Goal: Task Accomplishment & Management: Use online tool/utility

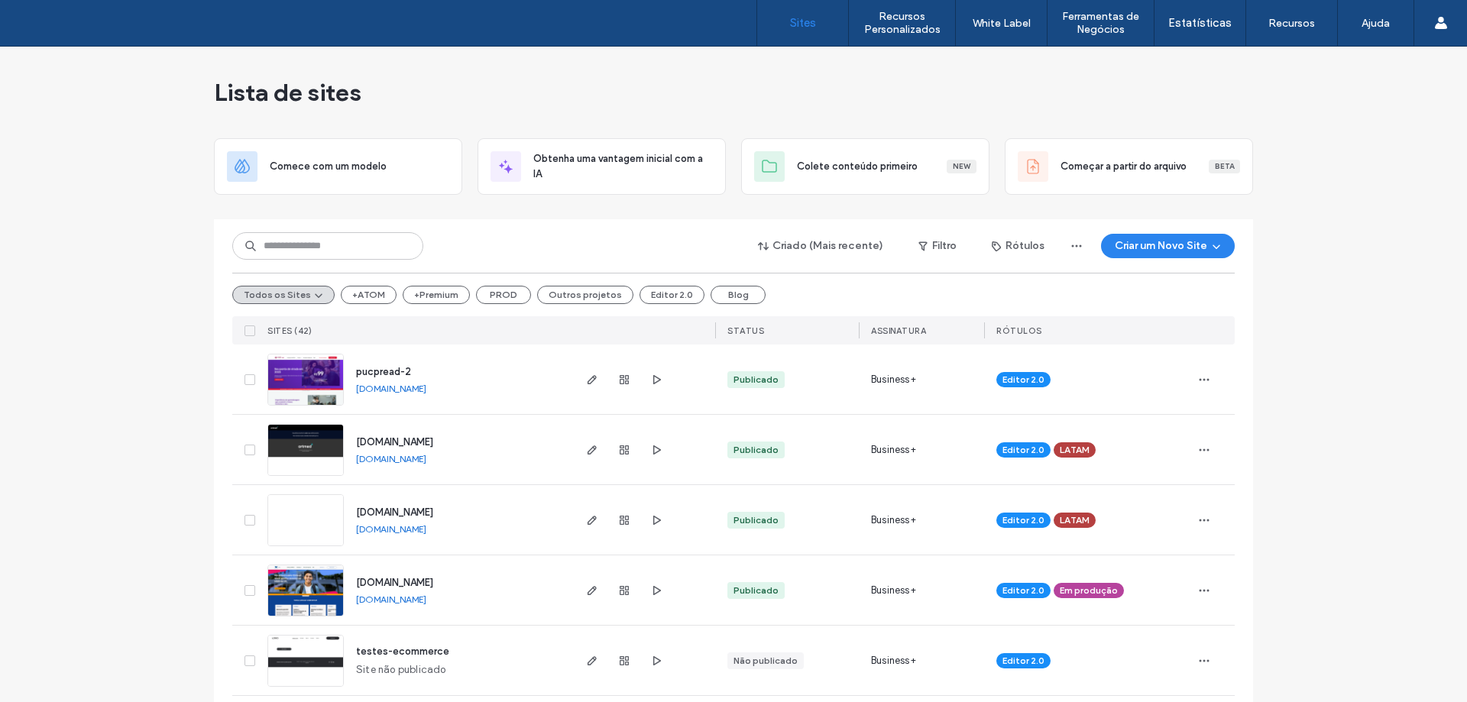
scroll to position [918, 0]
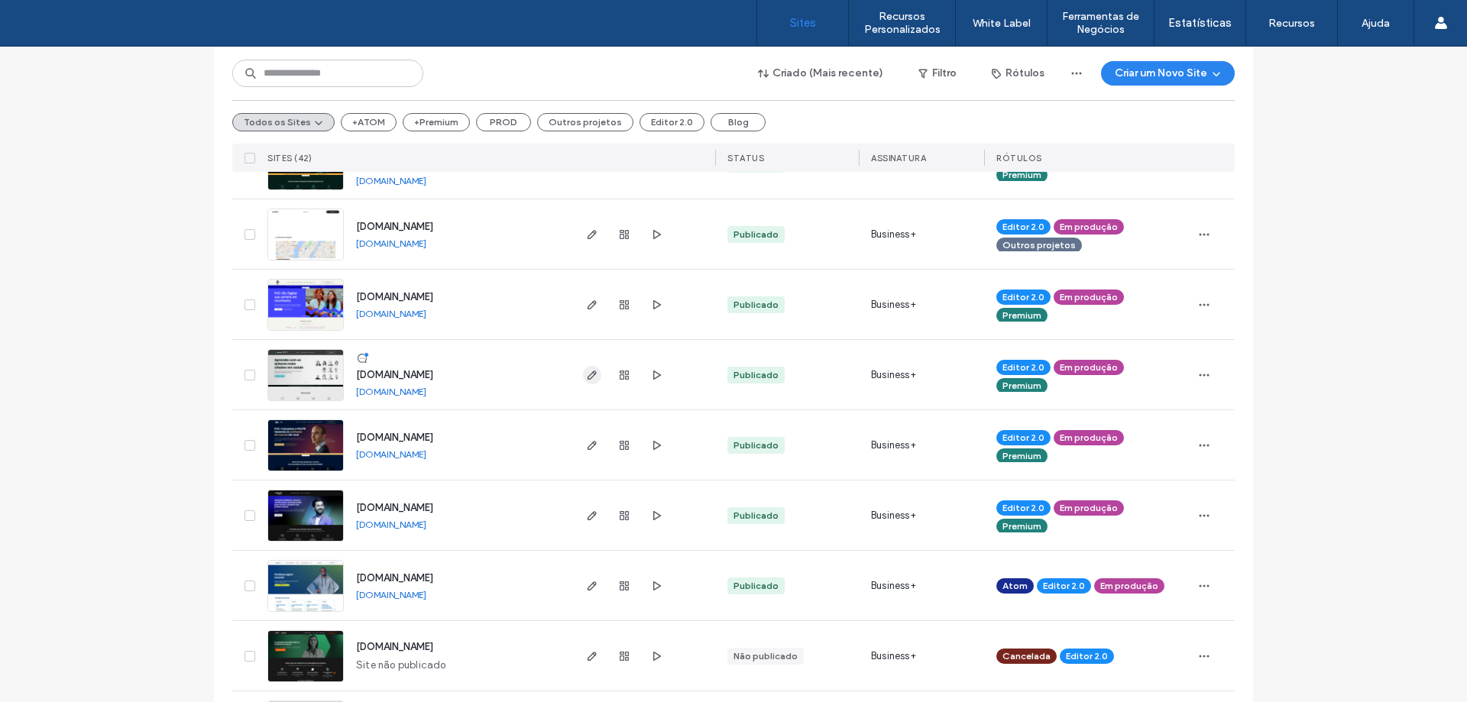
click at [592, 381] on span "button" at bounding box center [592, 375] width 18 height 18
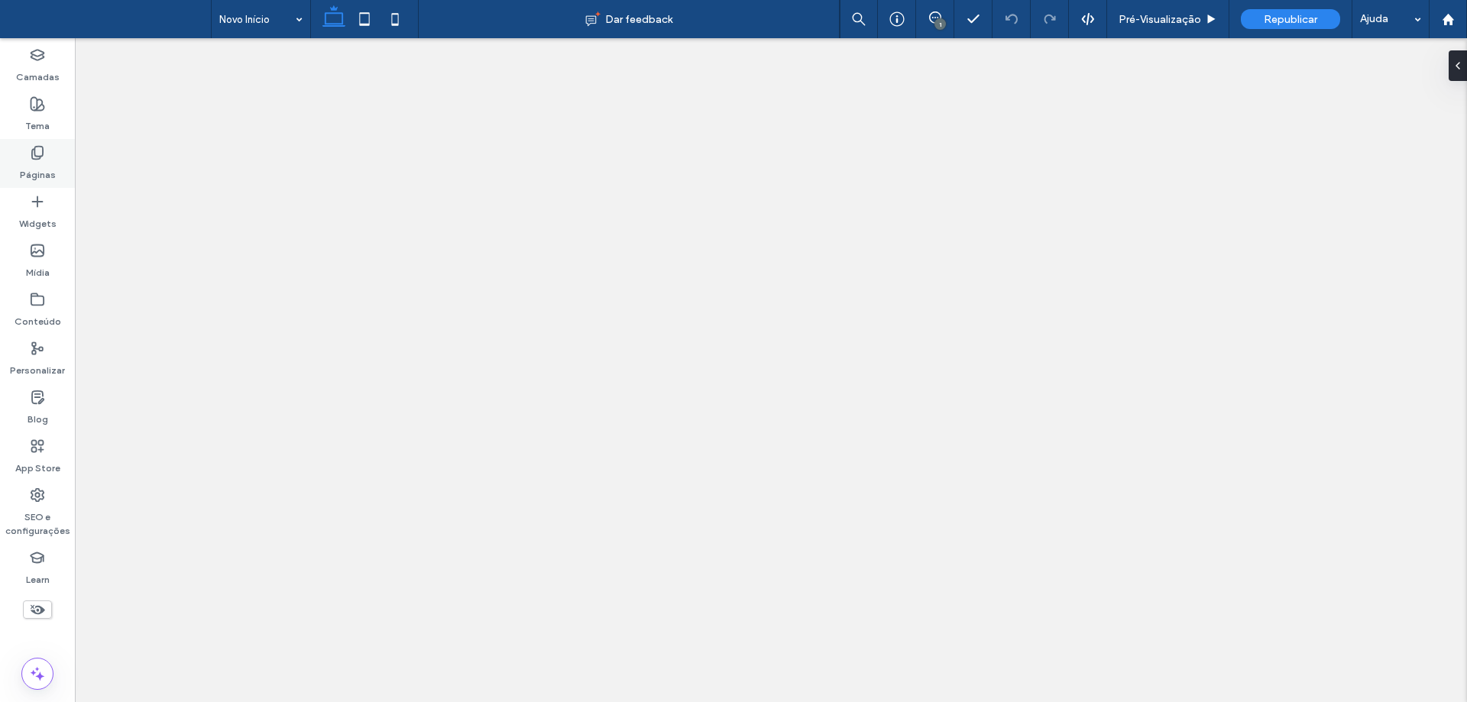
click at [38, 157] on icon at bounding box center [37, 152] width 15 height 15
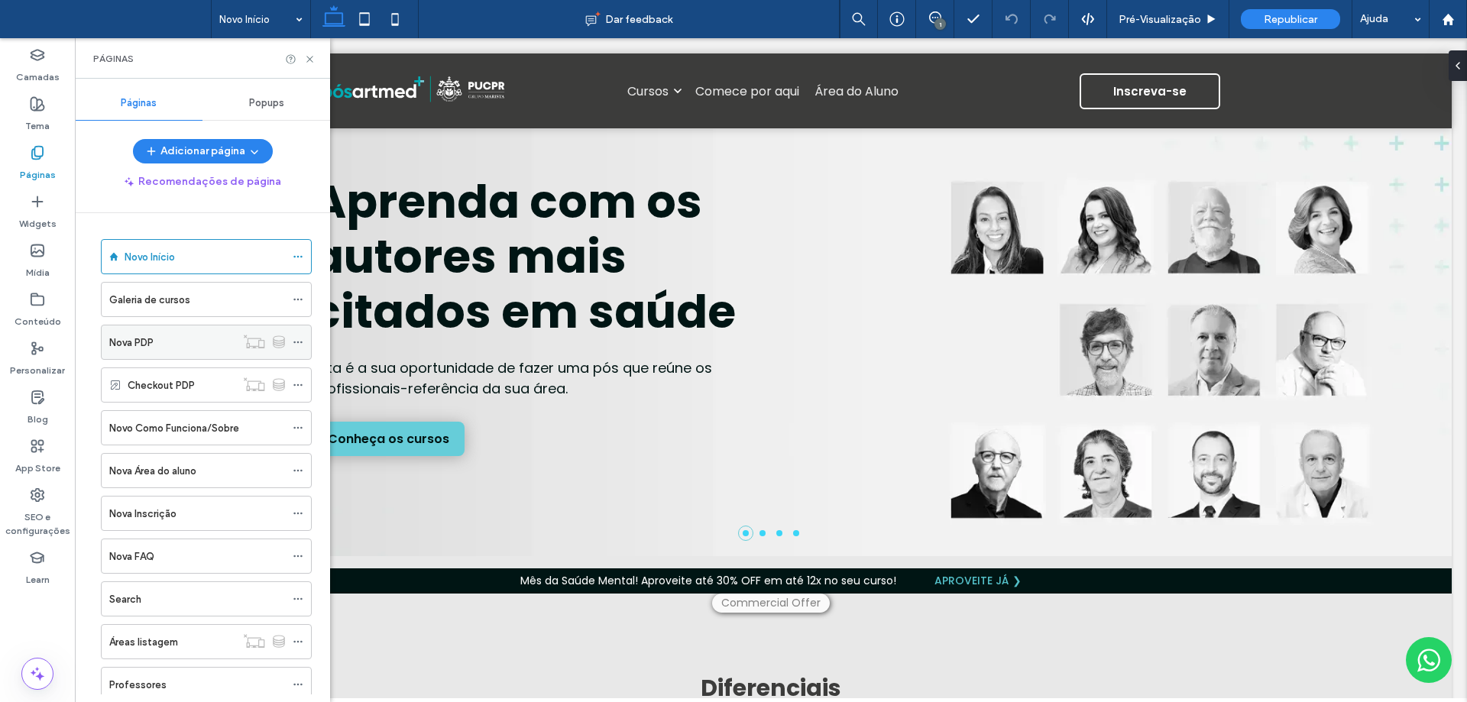
click at [177, 342] on div "Nova PDP" at bounding box center [172, 343] width 126 height 16
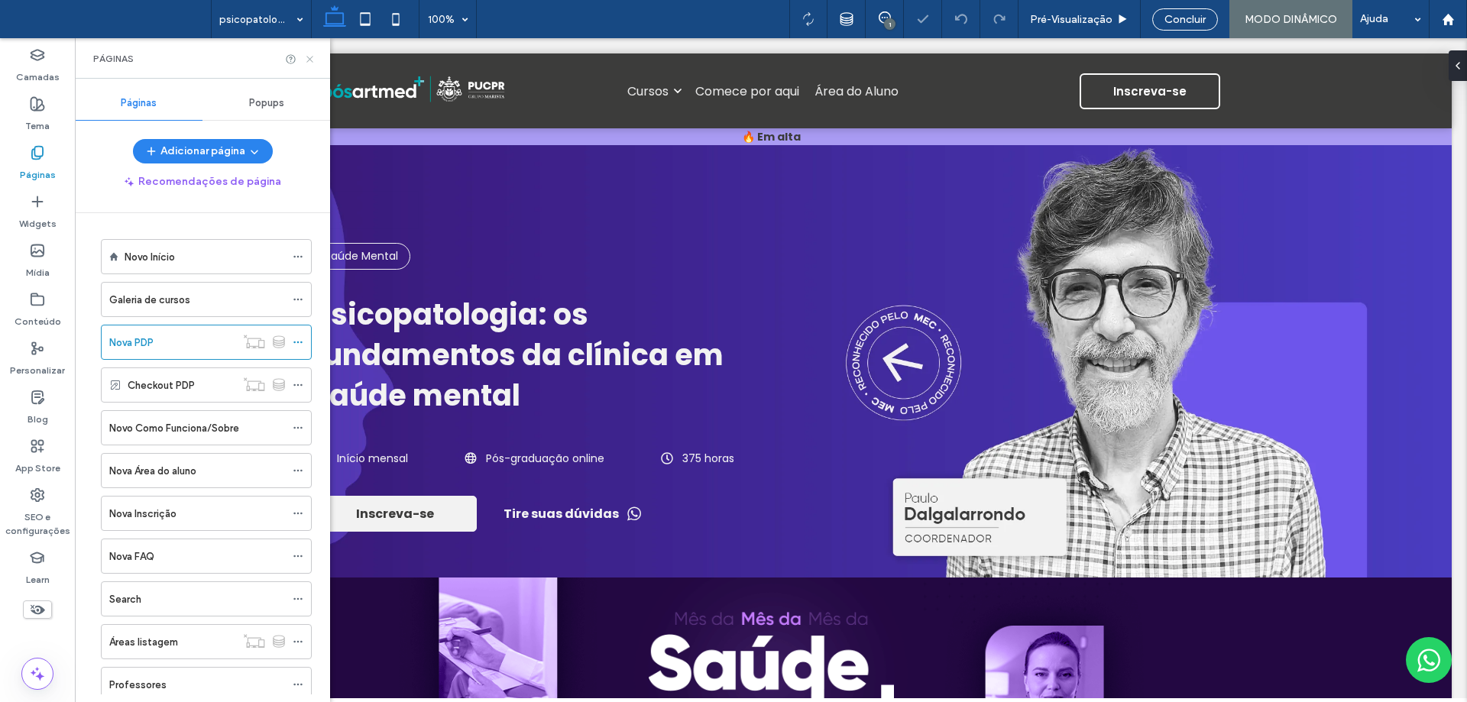
click at [311, 60] on use at bounding box center [309, 59] width 6 height 6
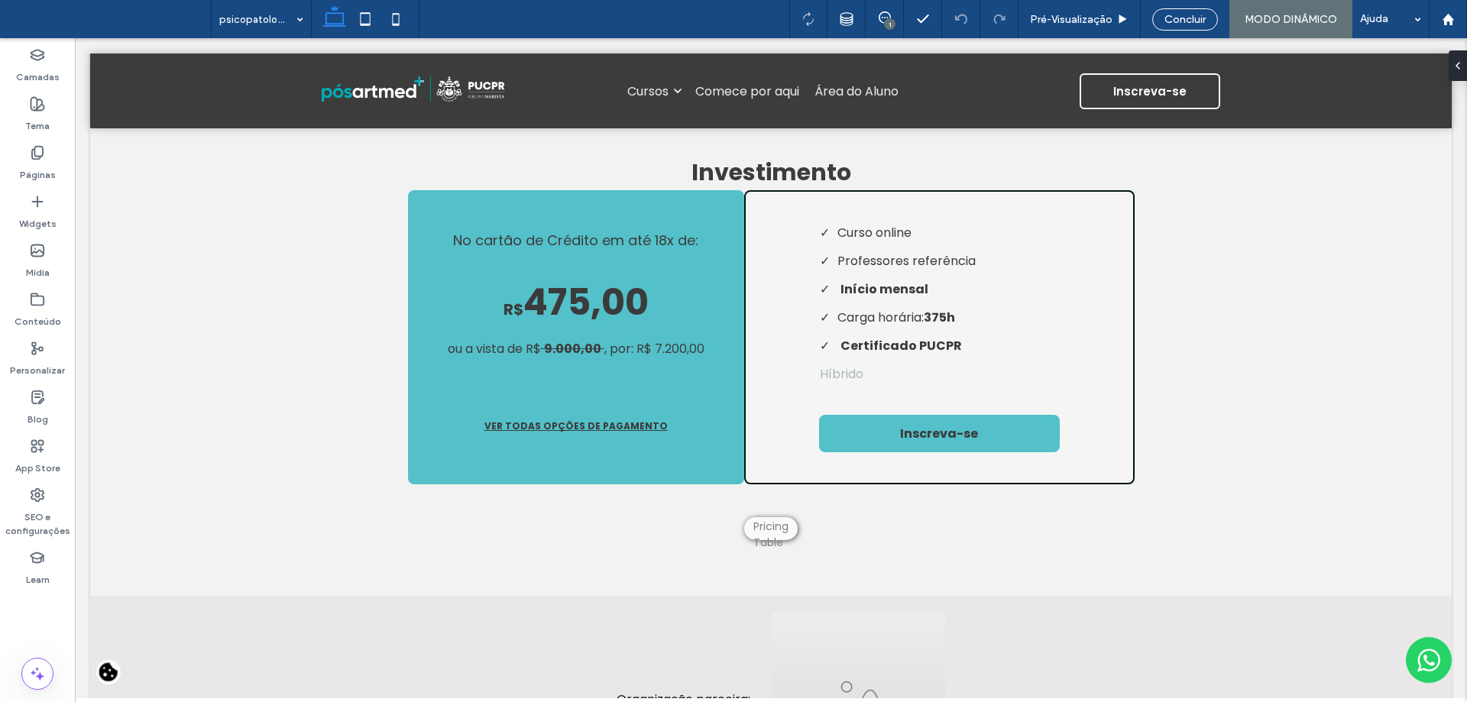
scroll to position [3056, 0]
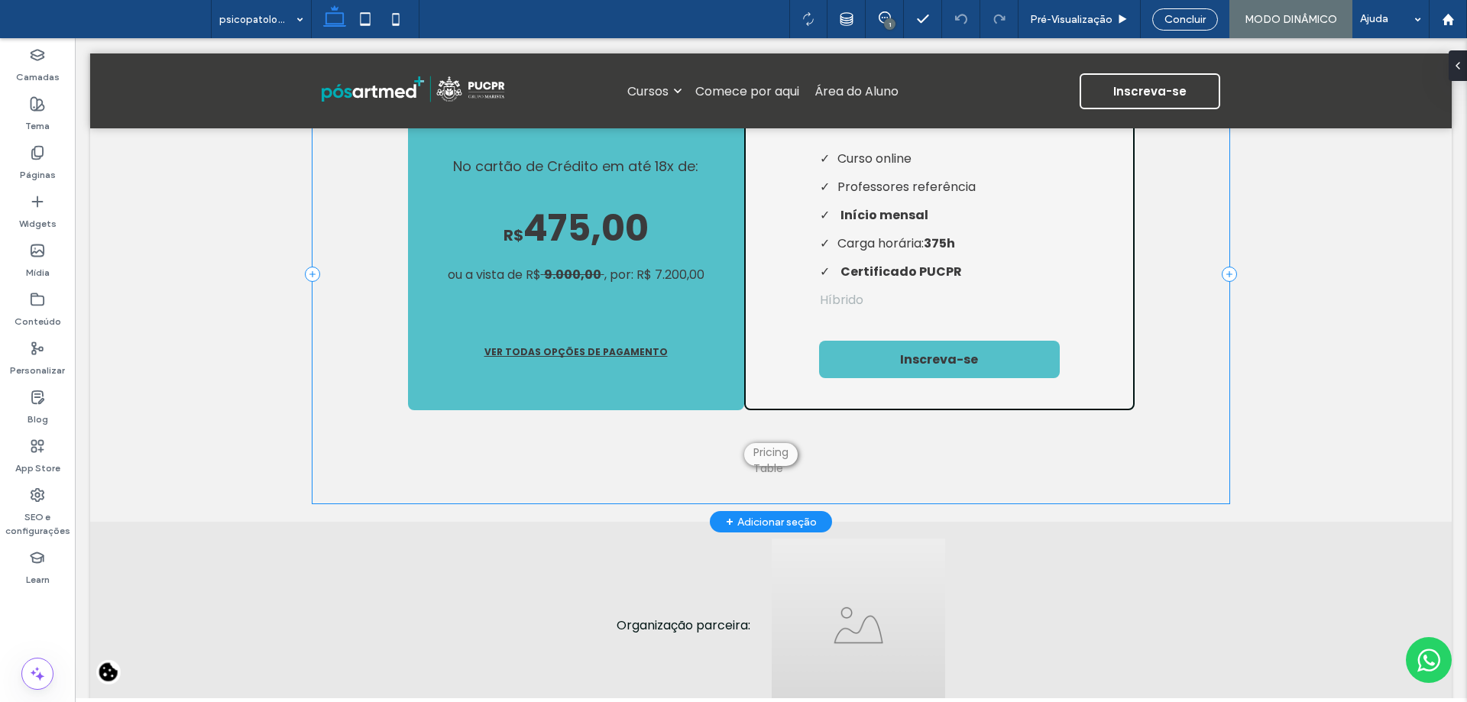
click at [563, 468] on div "**********" at bounding box center [771, 273] width 917 height 459
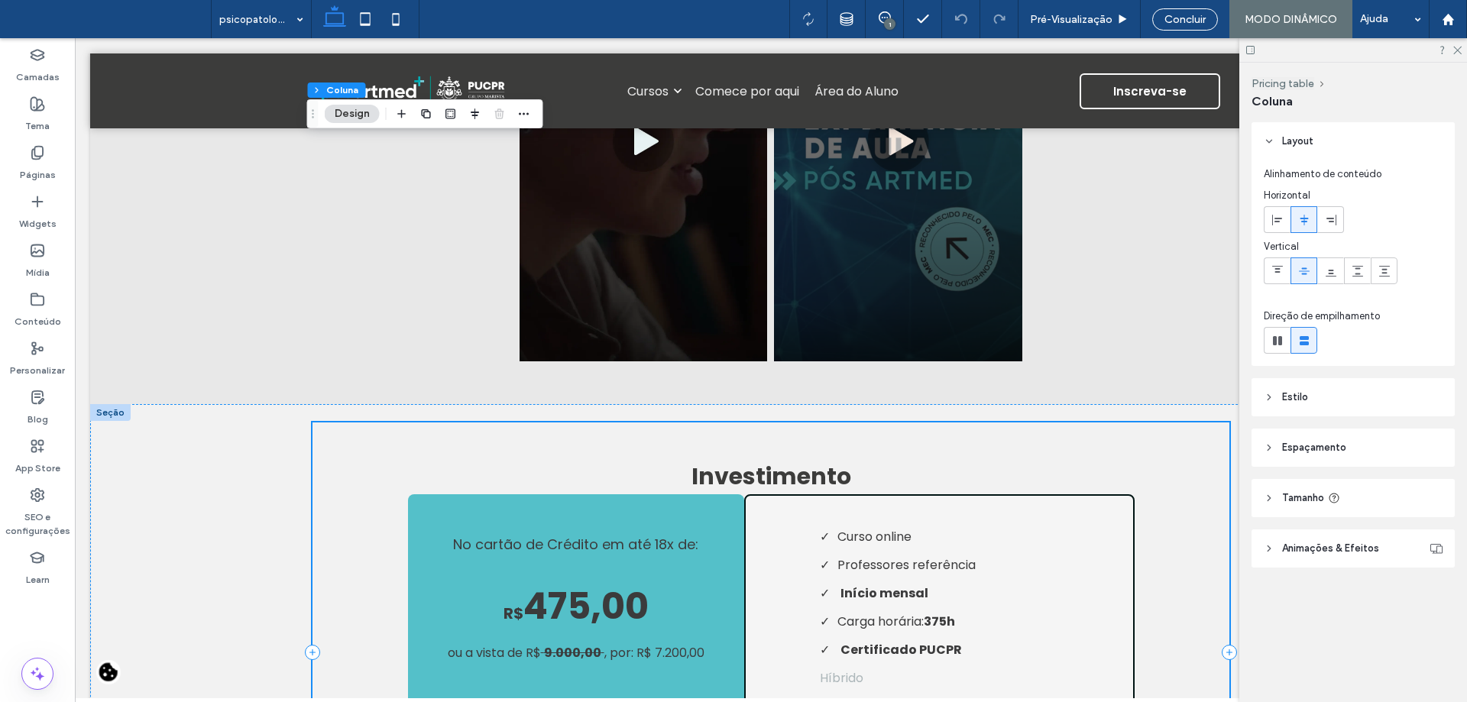
scroll to position [2674, 0]
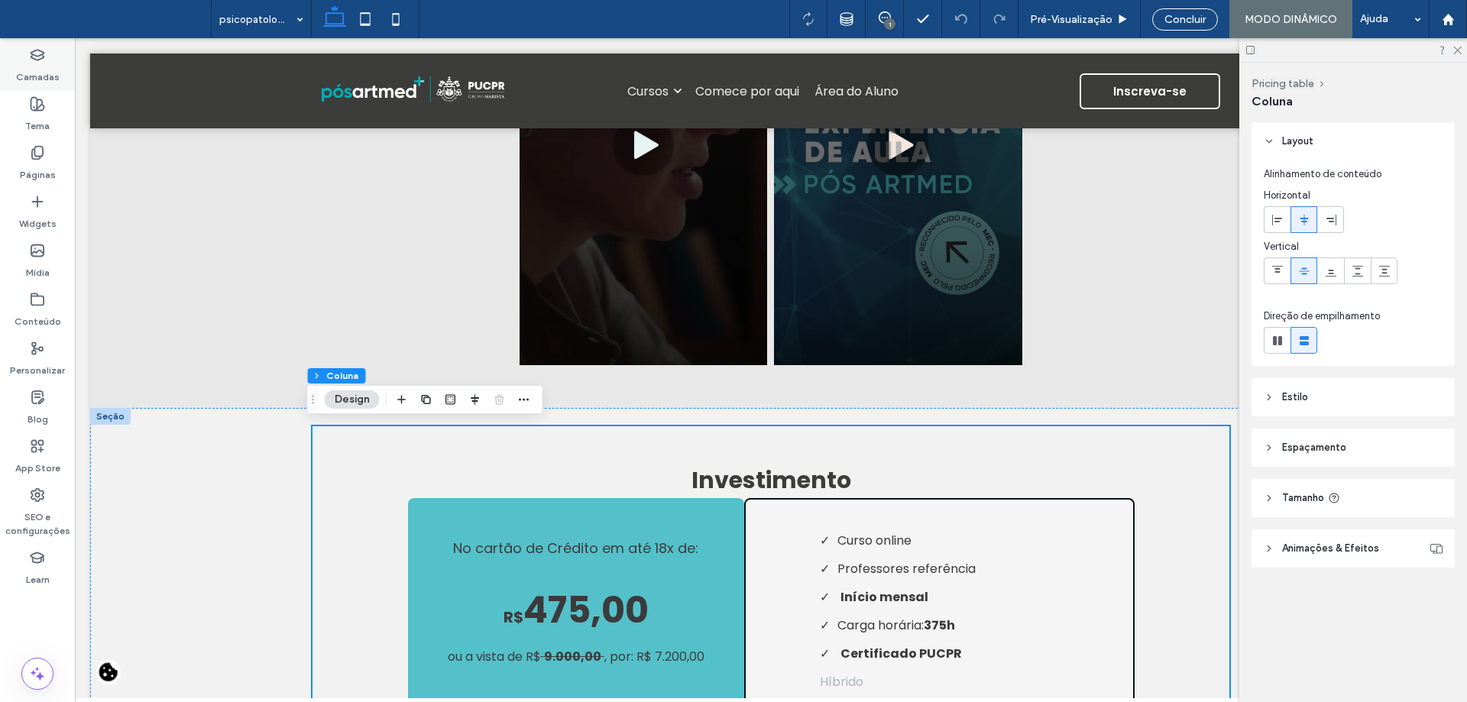
click at [22, 66] on label "Camadas" at bounding box center [38, 73] width 44 height 21
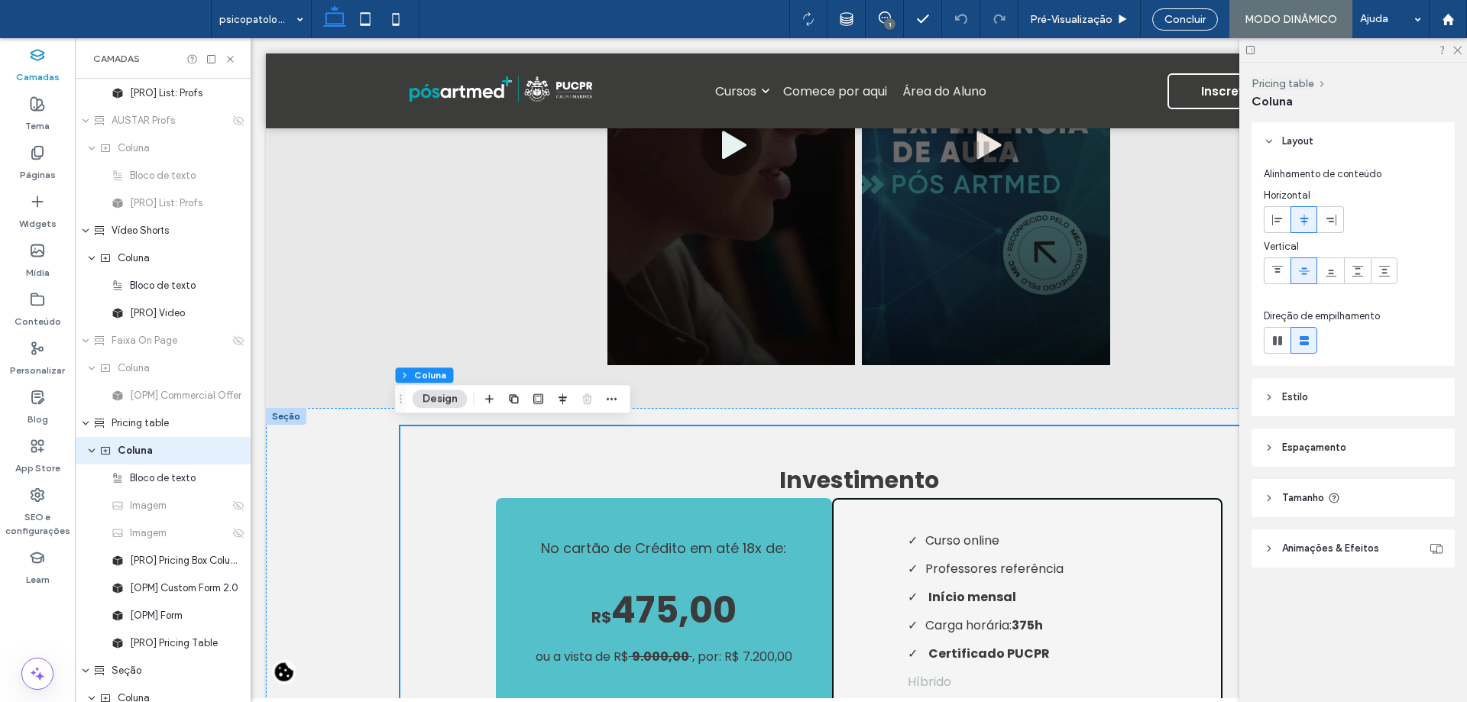
scroll to position [1242, 0]
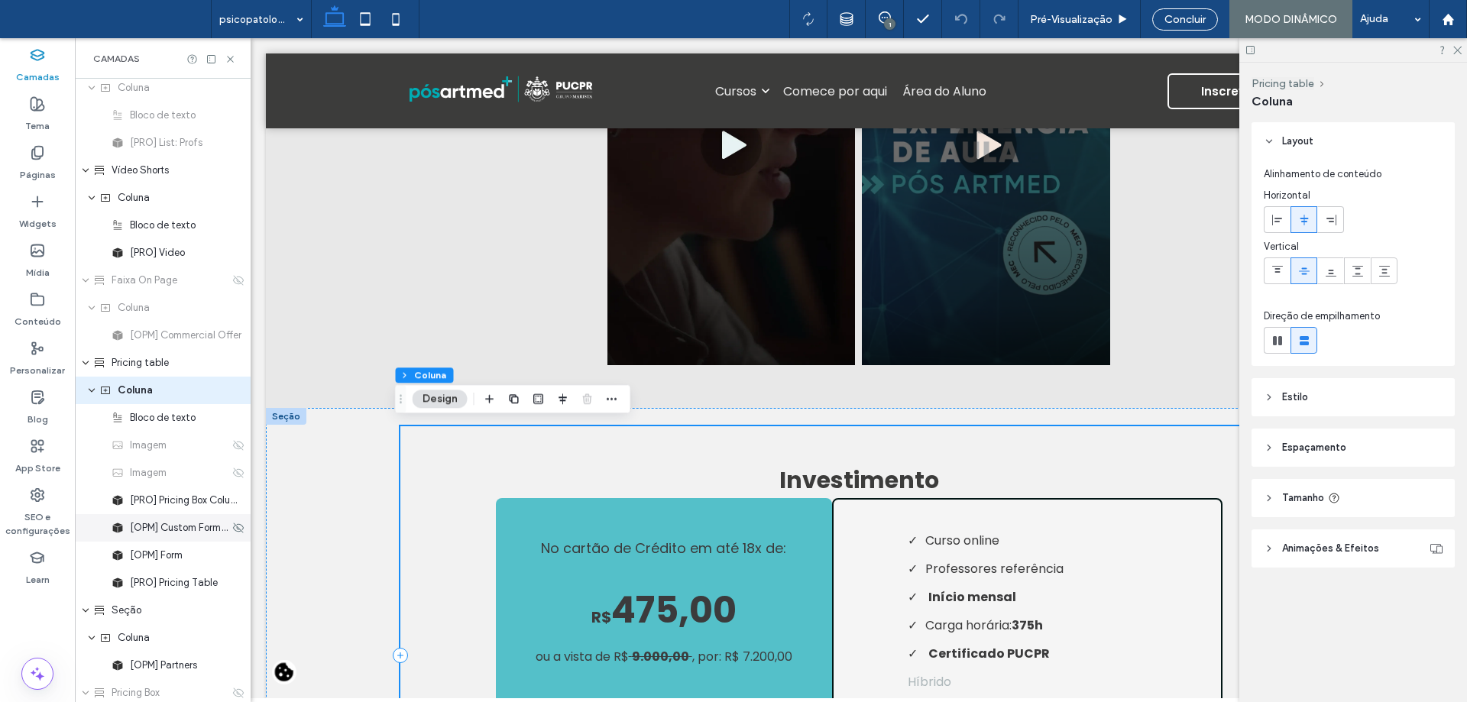
click at [170, 536] on div "[OPM] Custom Form 2.0" at bounding box center [163, 528] width 176 height 28
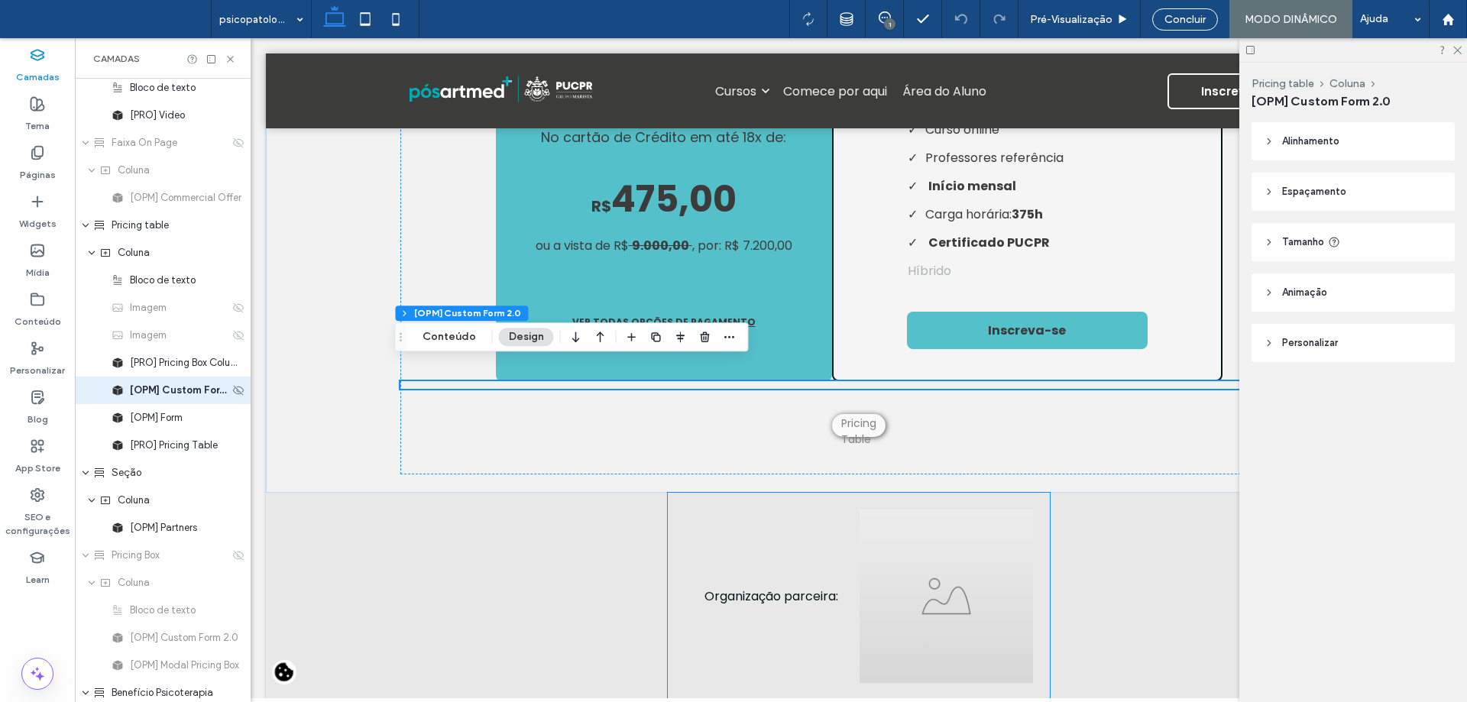
scroll to position [3081, 0]
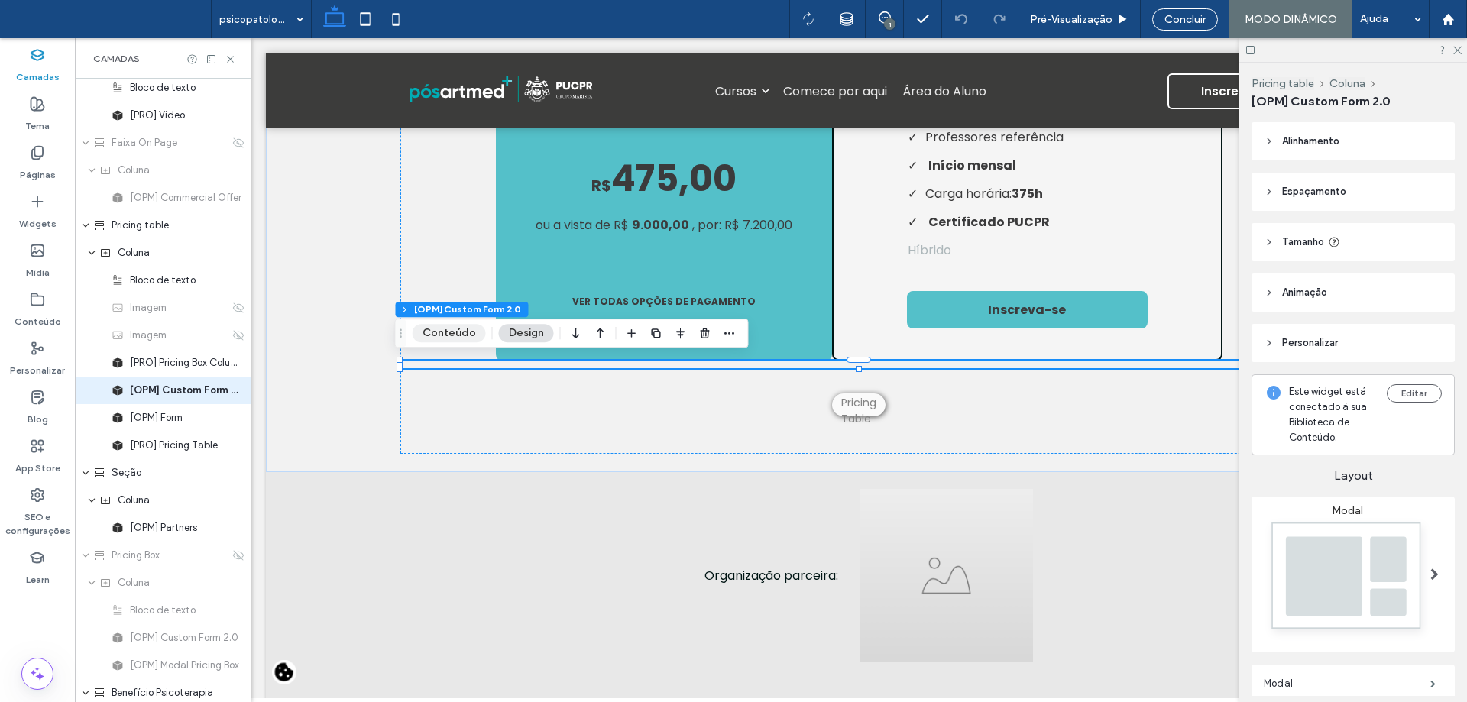
click at [449, 329] on button "Conteúdo" at bounding box center [449, 333] width 73 height 18
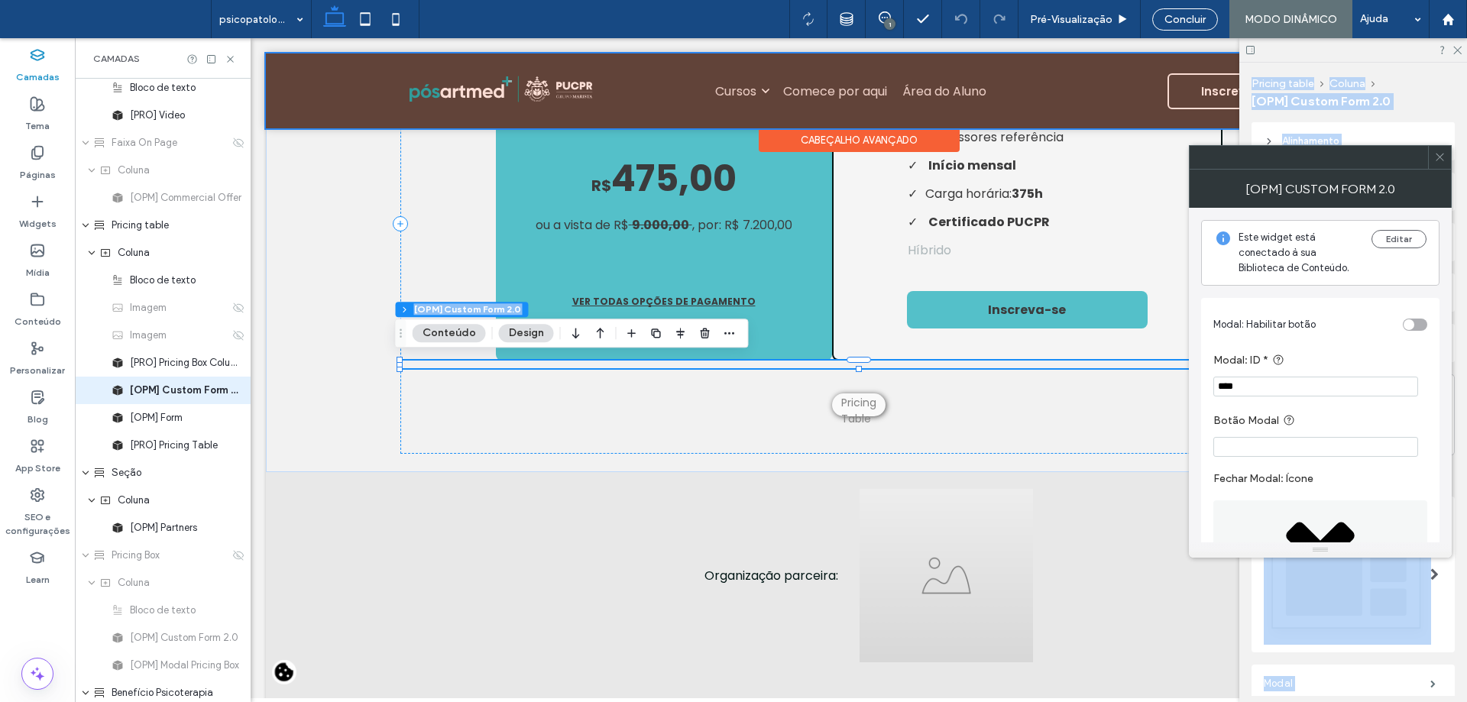
drag, startPoint x: 1584, startPoint y: 183, endPoint x: 1081, endPoint y: 115, distance: 507.3
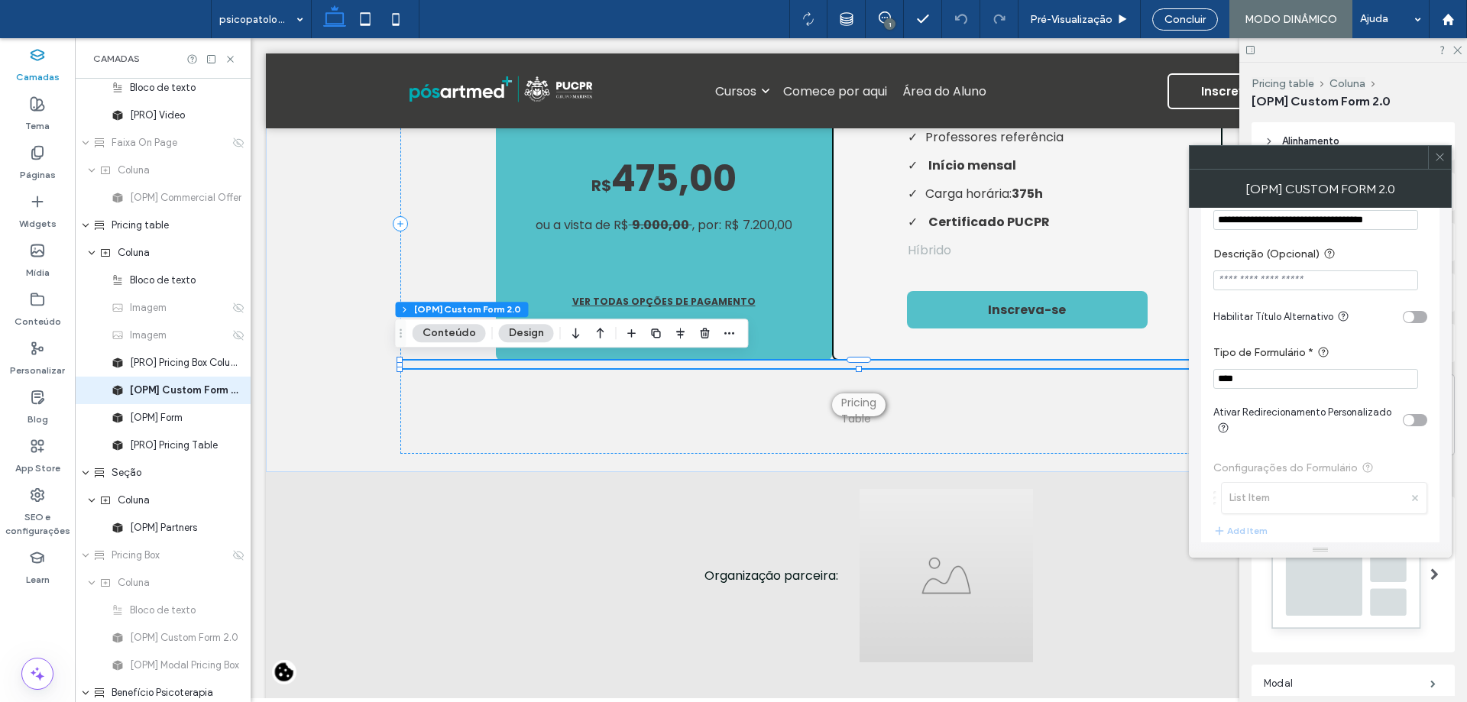
scroll to position [454, 0]
click at [1440, 157] on use at bounding box center [1440, 158] width 8 height 8
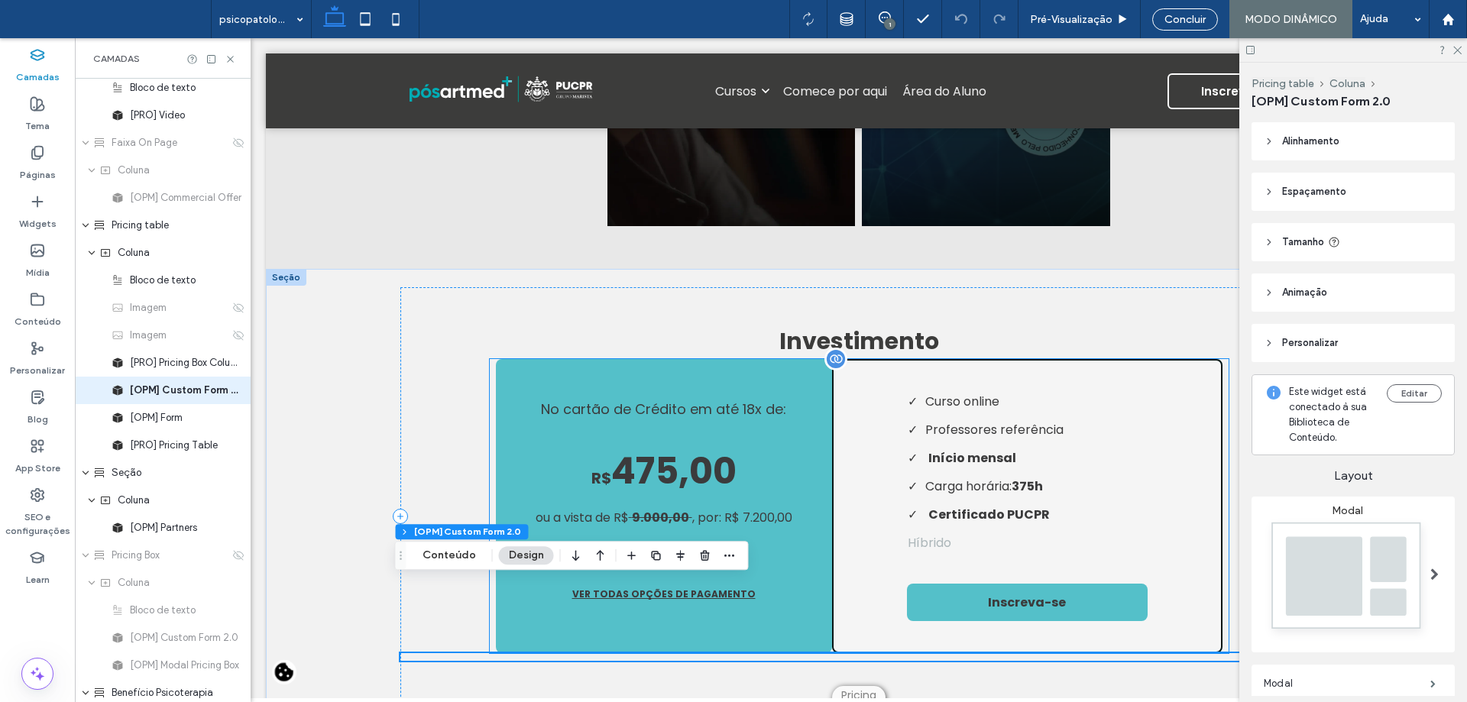
scroll to position [2775, 0]
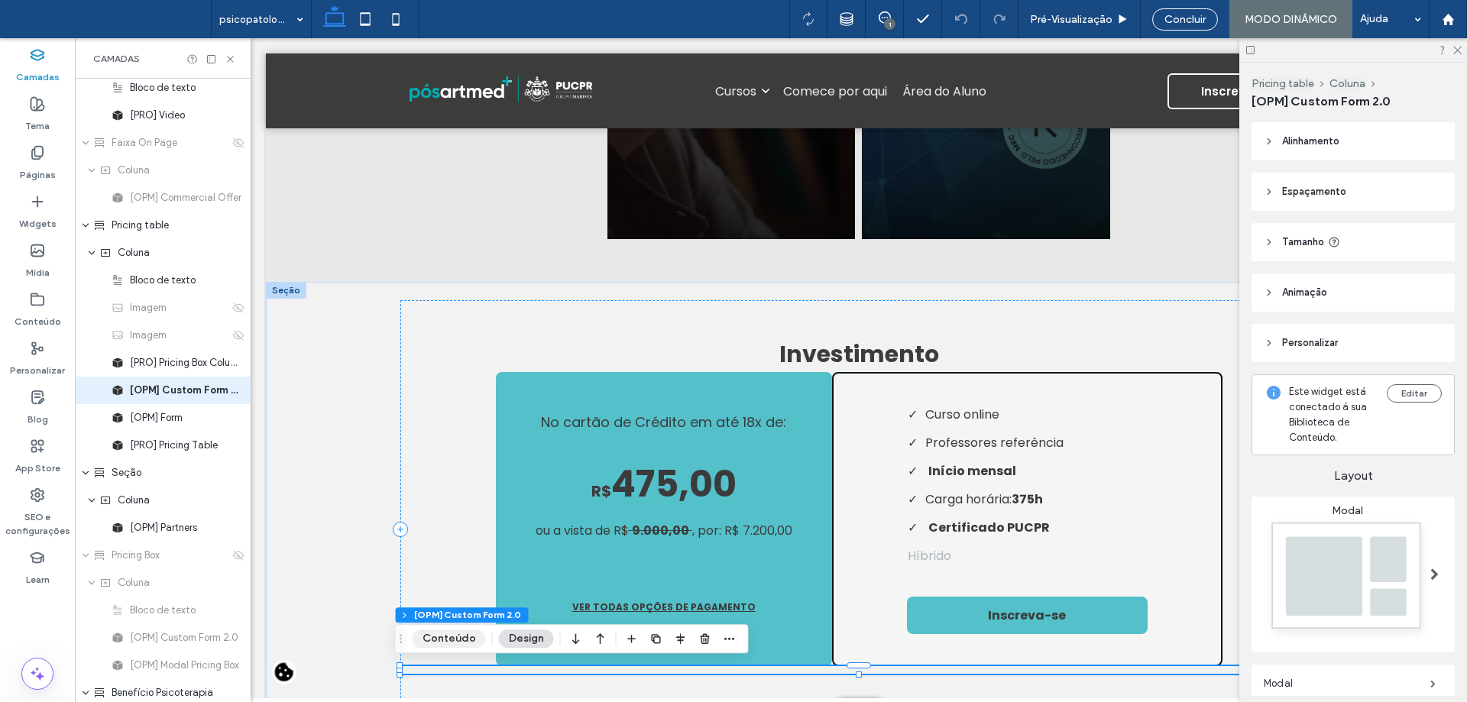
click at [450, 636] on button "Conteúdo" at bounding box center [449, 639] width 73 height 18
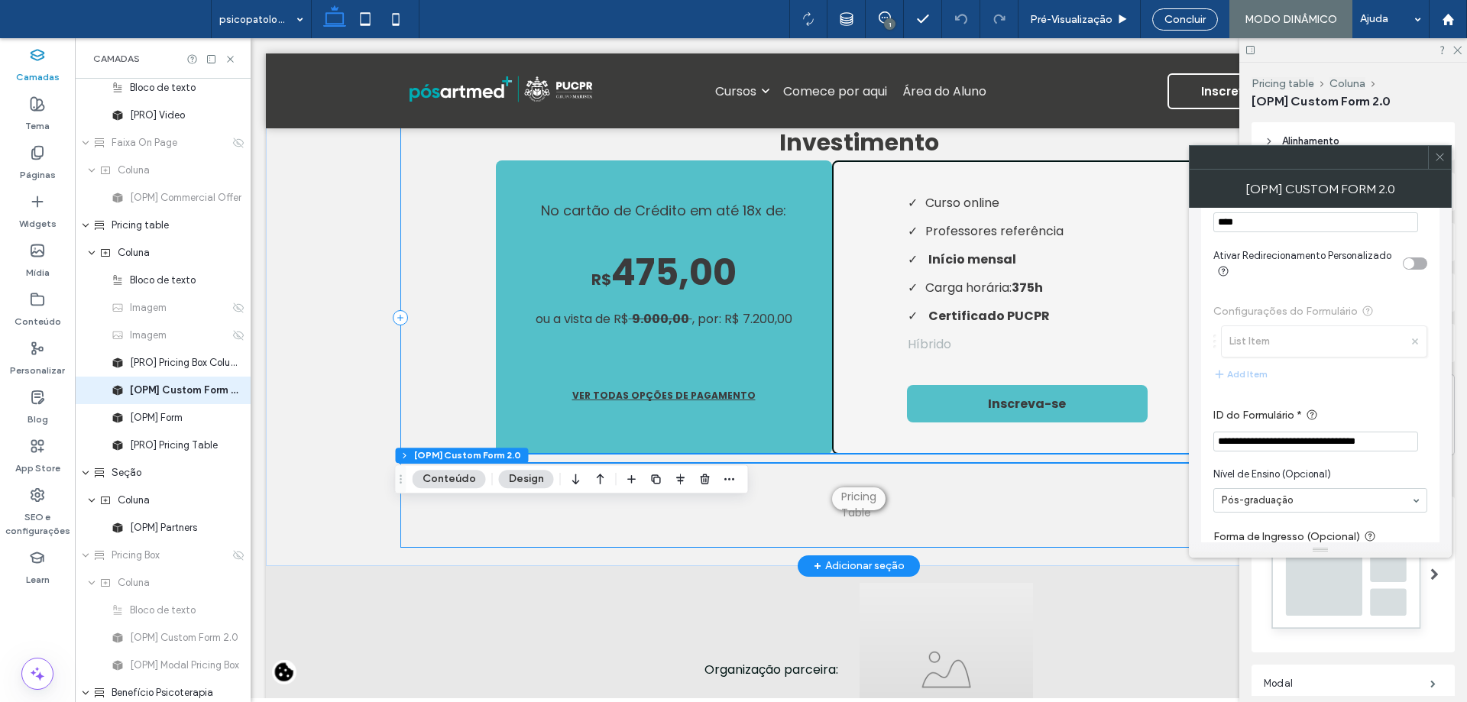
scroll to position [3004, 0]
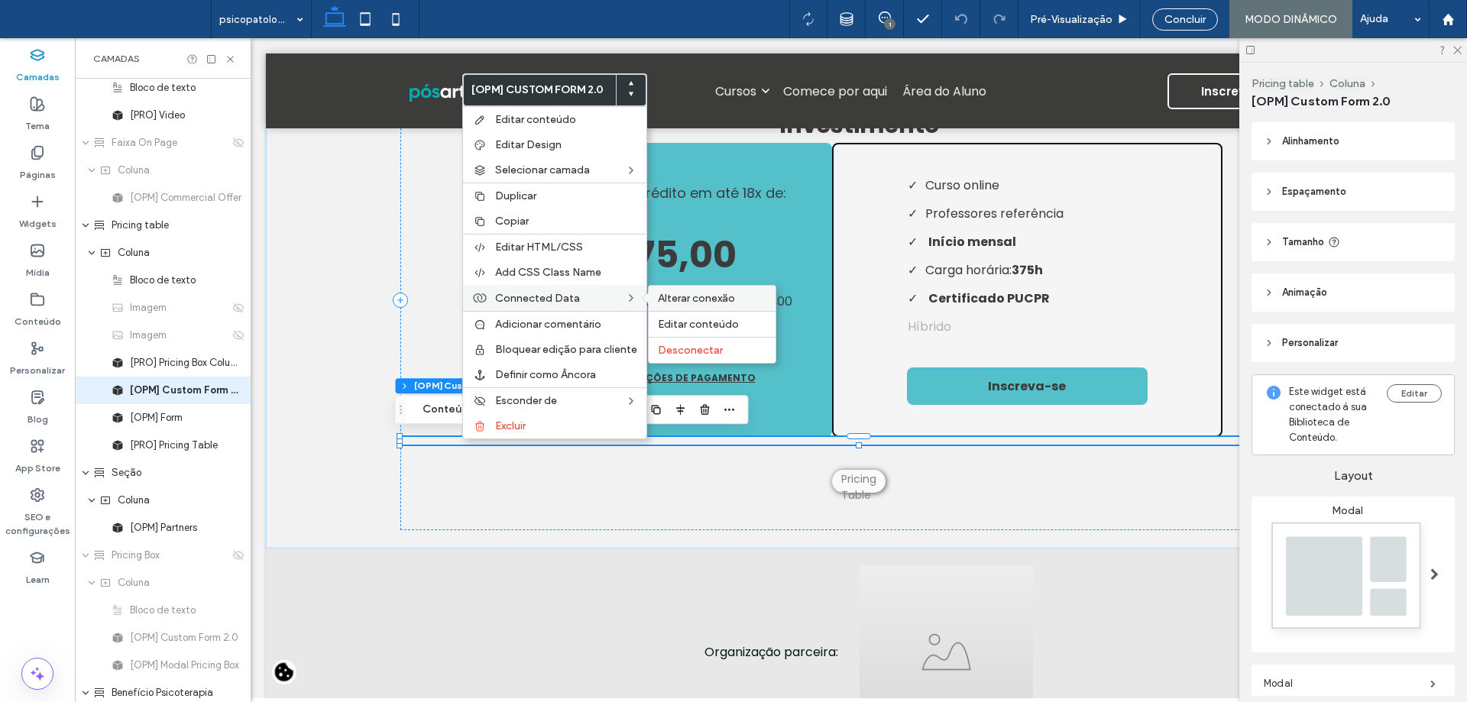
click at [689, 299] on span "Alterar conexão" at bounding box center [696, 298] width 77 height 13
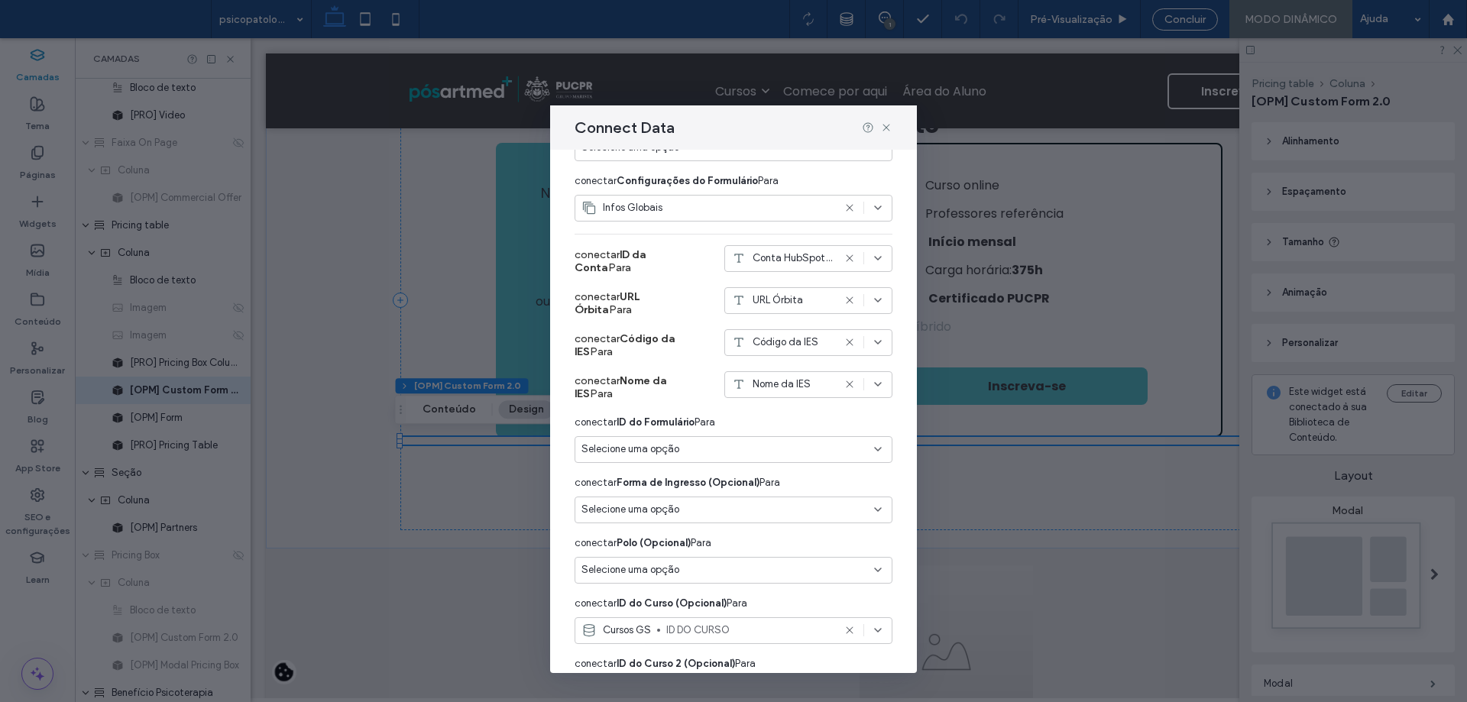
scroll to position [153, 0]
